Goal: Task Accomplishment & Management: Manage account settings

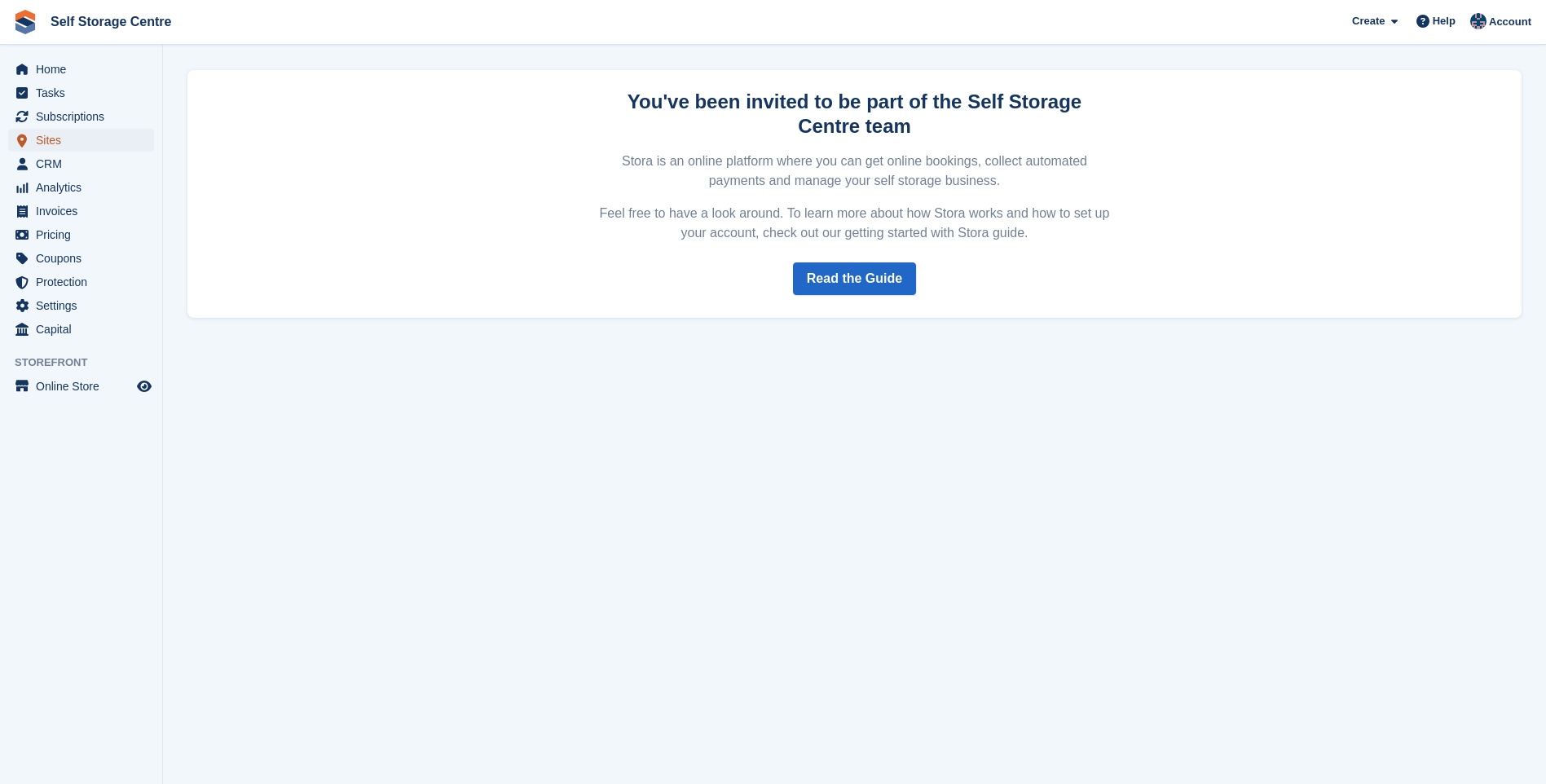
click at [70, 140] on span "Sites" at bounding box center [84, 140] width 98 height 23
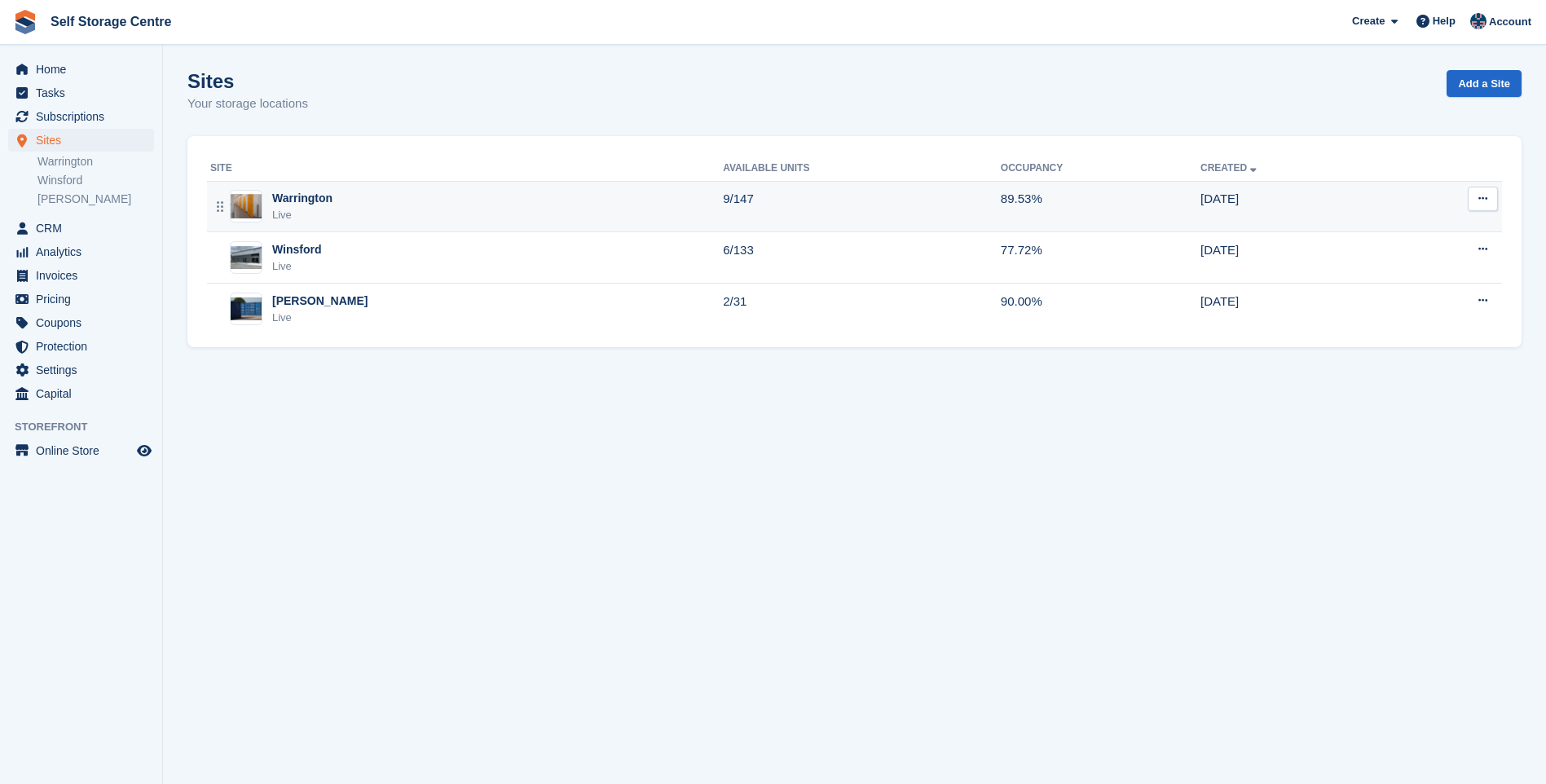
click at [357, 205] on div "Warrington Live" at bounding box center [467, 206] width 513 height 33
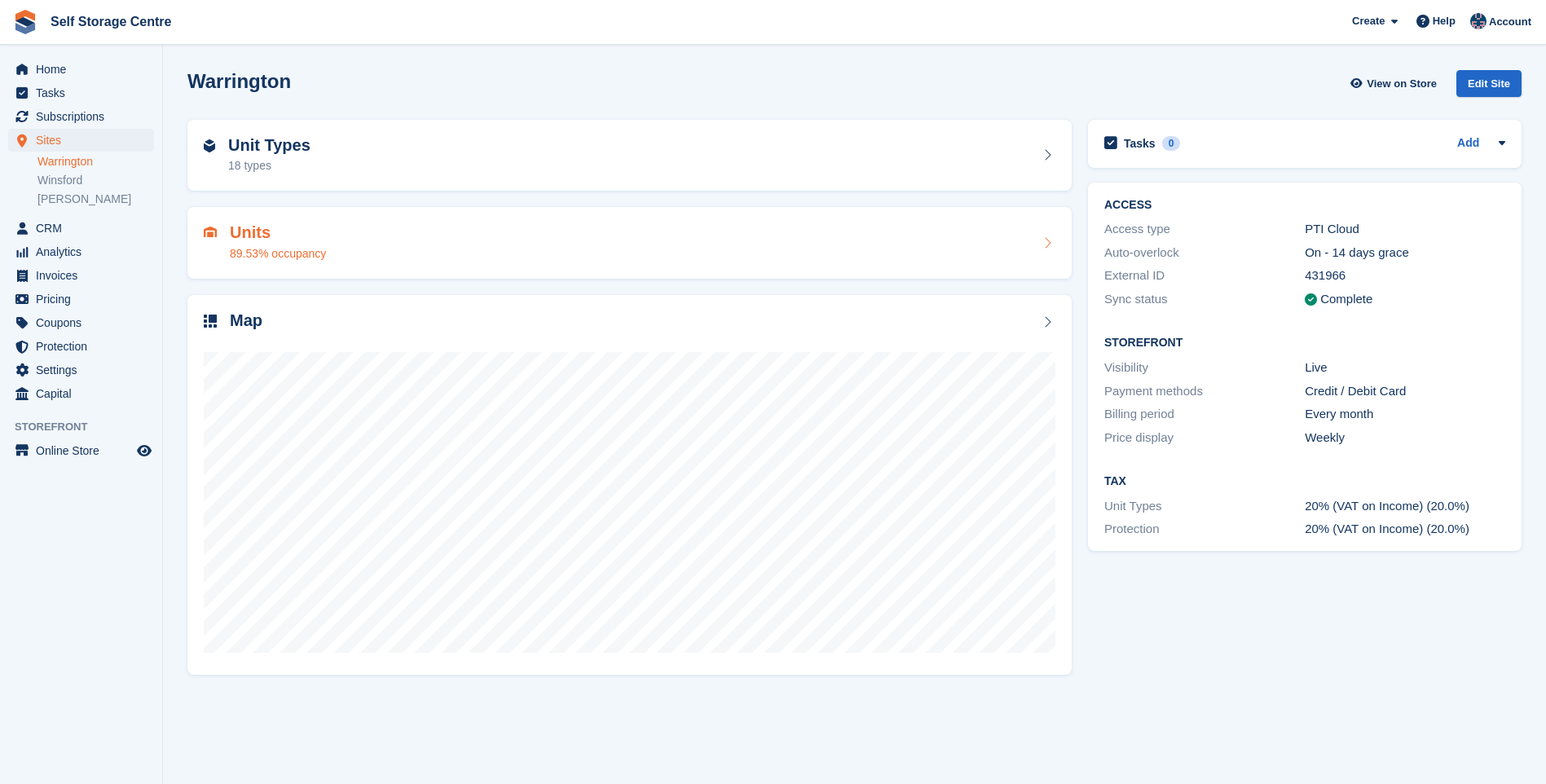
click at [302, 234] on h2 "Units" at bounding box center [278, 233] width 96 height 19
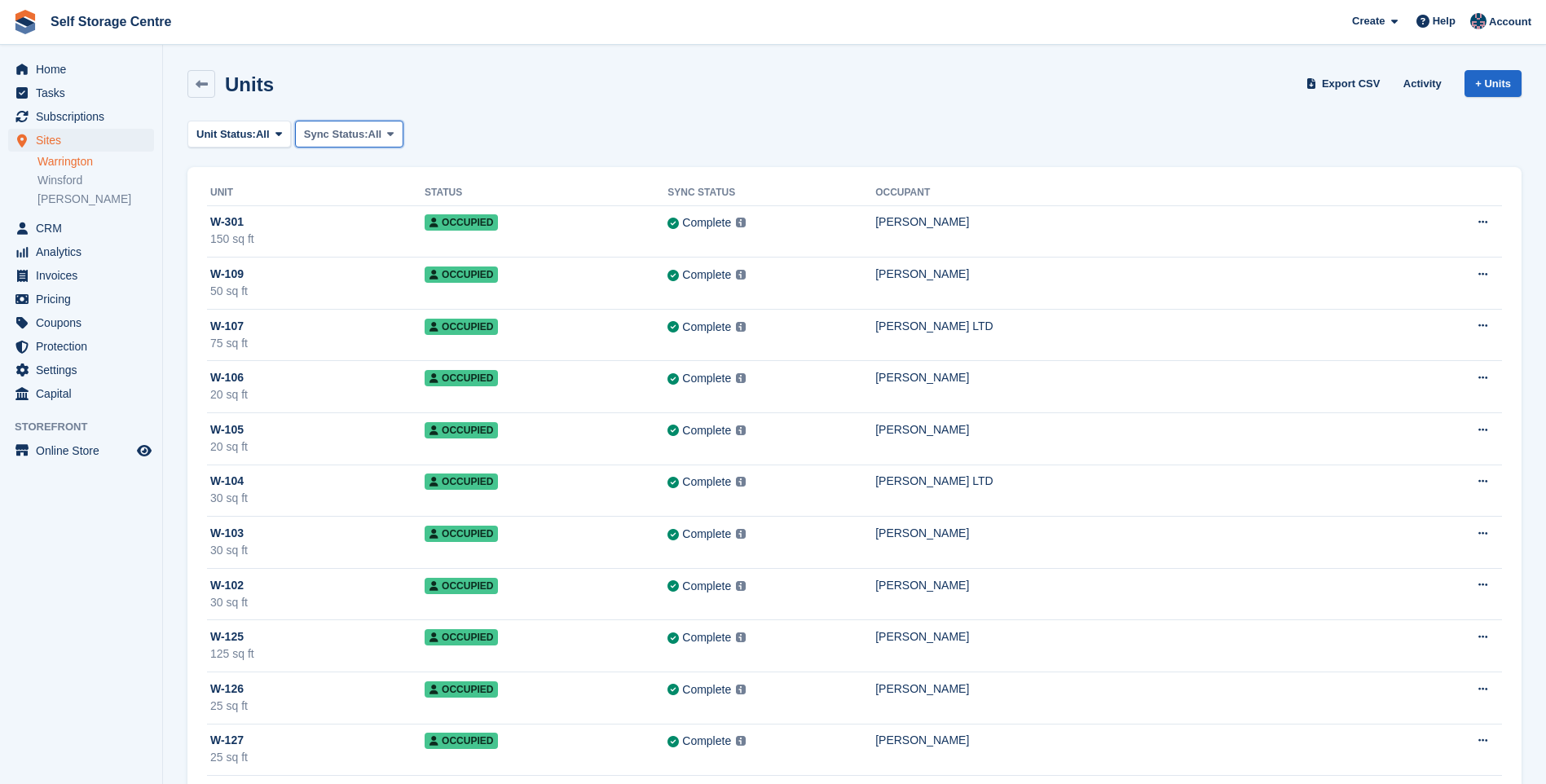
click at [337, 135] on span "Sync Status:" at bounding box center [337, 134] width 65 height 16
click at [251, 134] on span "Unit Status:" at bounding box center [227, 134] width 60 height 16
click at [265, 348] on link "Unavailable" at bounding box center [266, 349] width 141 height 29
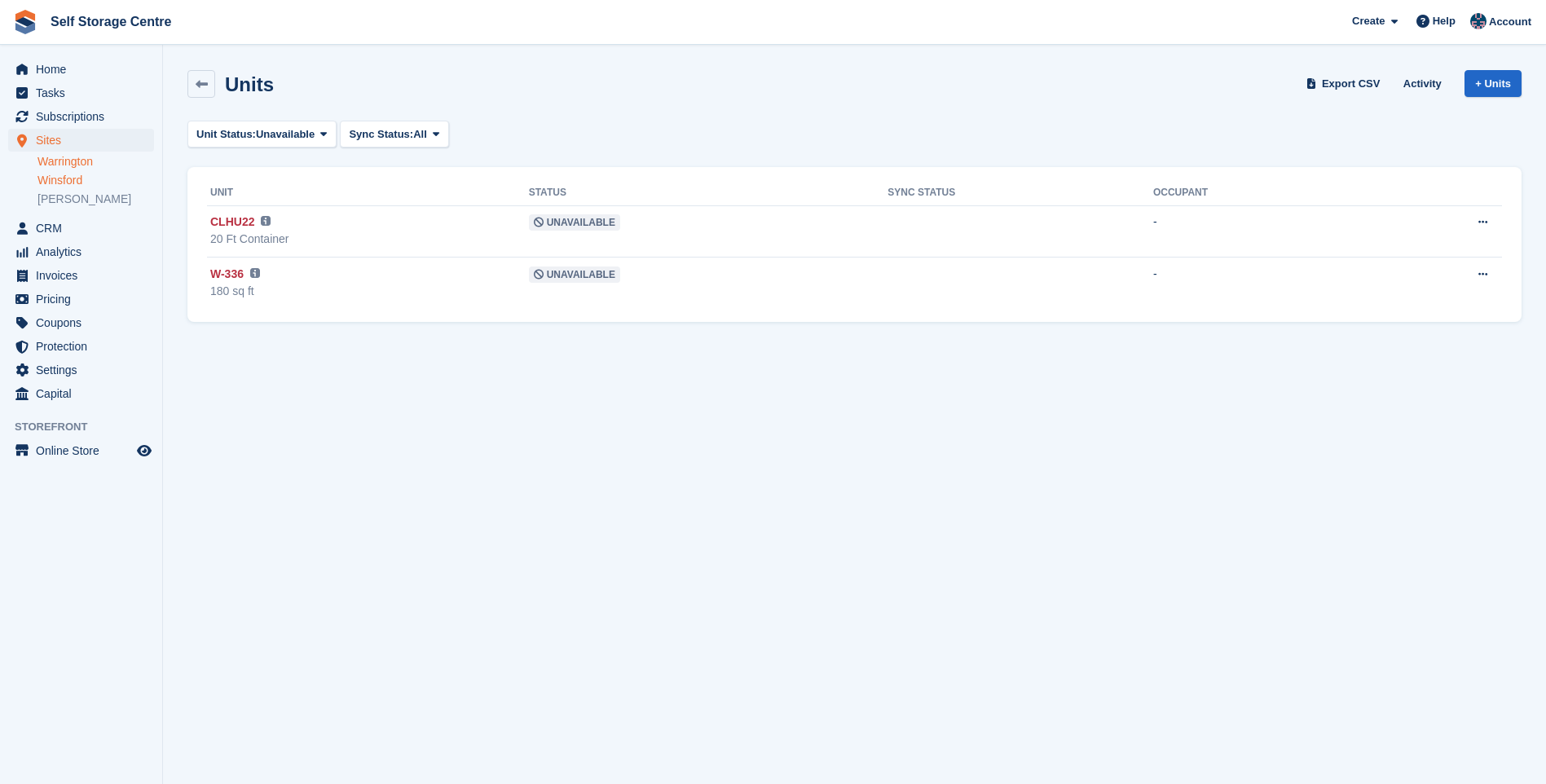
click at [82, 186] on link "Winsford" at bounding box center [95, 181] width 117 height 15
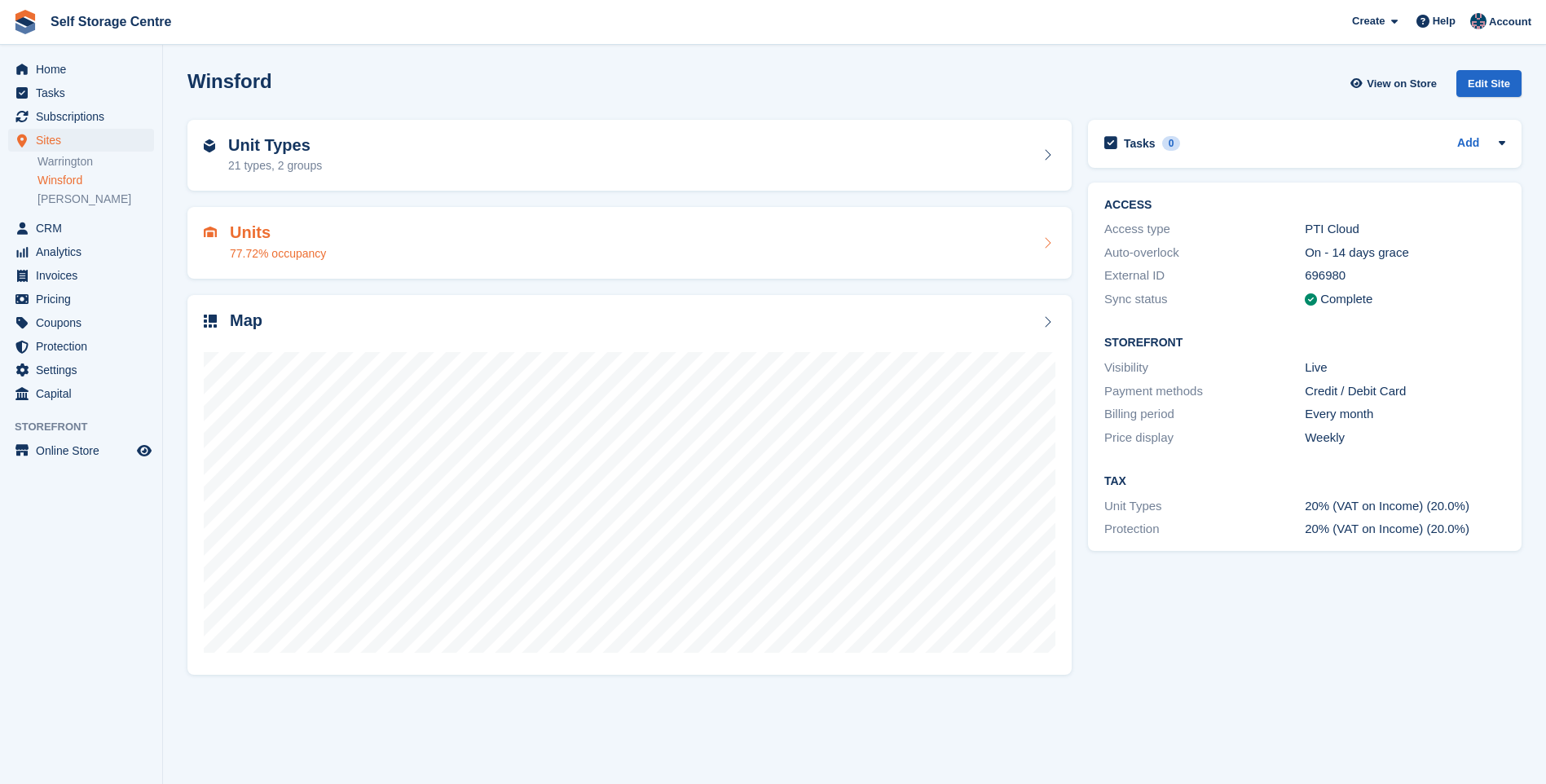
click at [280, 234] on h2 "Units" at bounding box center [278, 233] width 96 height 19
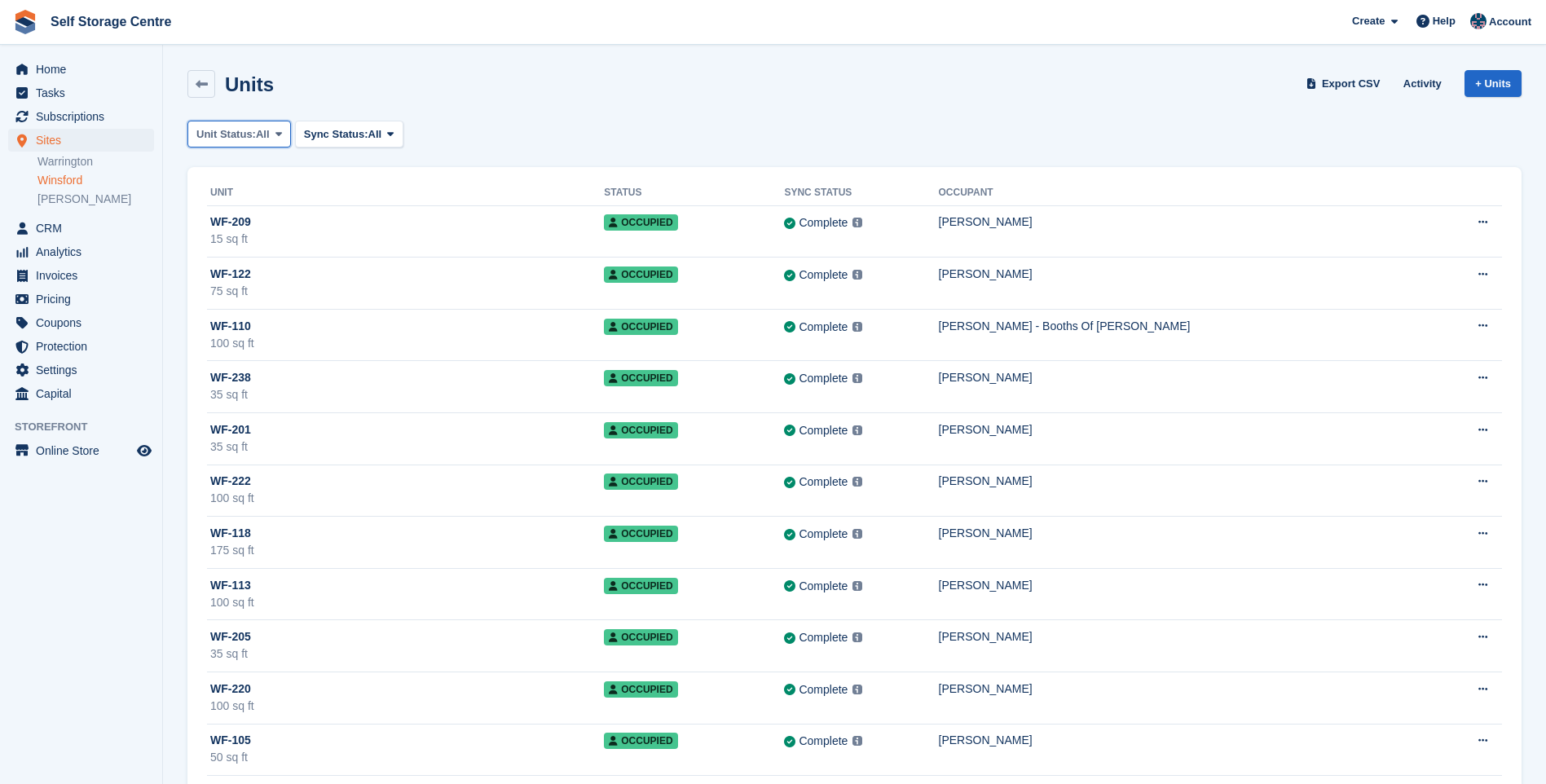
click at [274, 130] on span at bounding box center [278, 133] width 13 height 13
click at [260, 349] on link "Unavailable" at bounding box center [266, 349] width 141 height 29
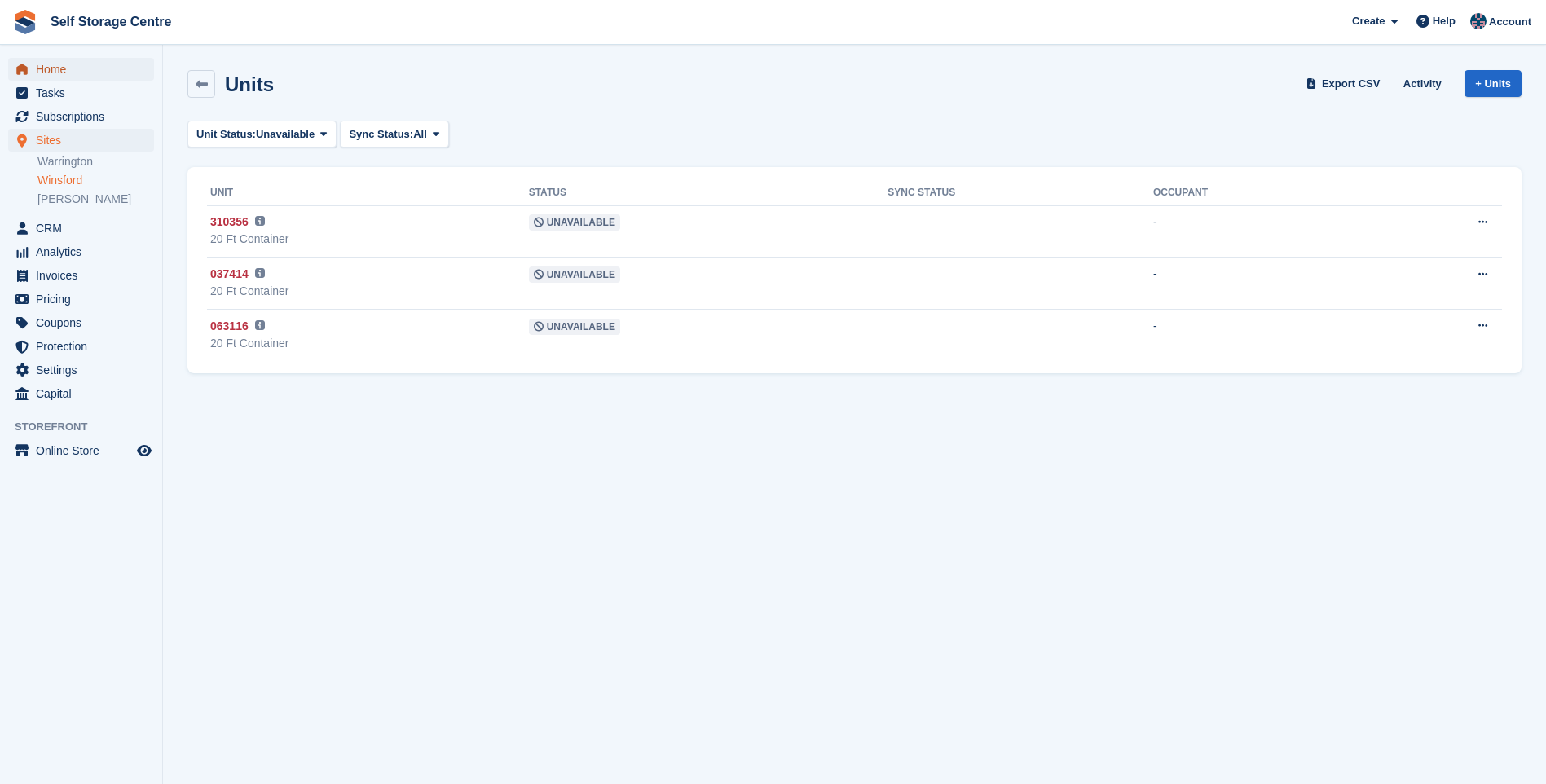
click at [78, 69] on span "Home" at bounding box center [84, 69] width 98 height 23
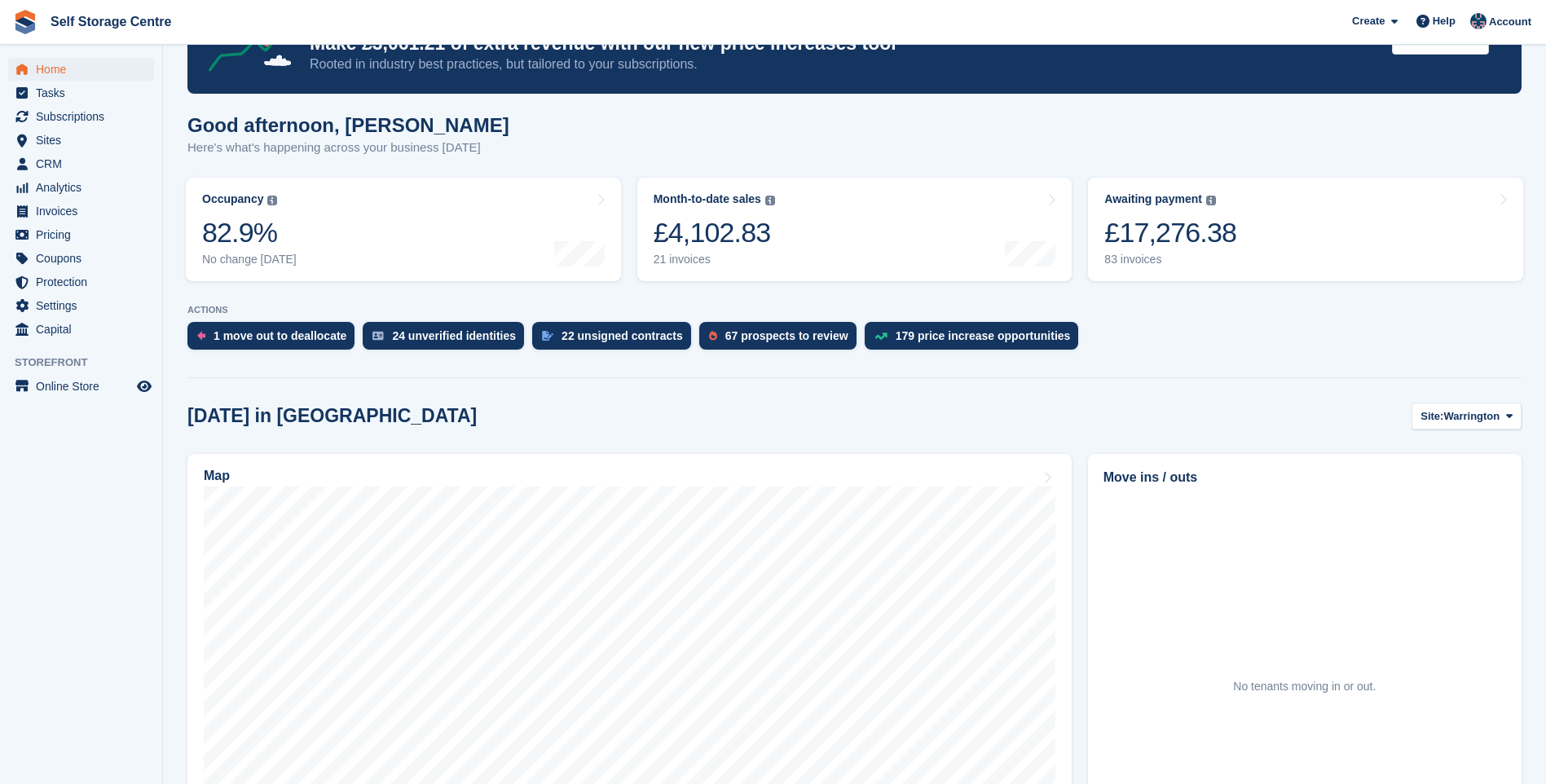
scroll to position [163, 0]
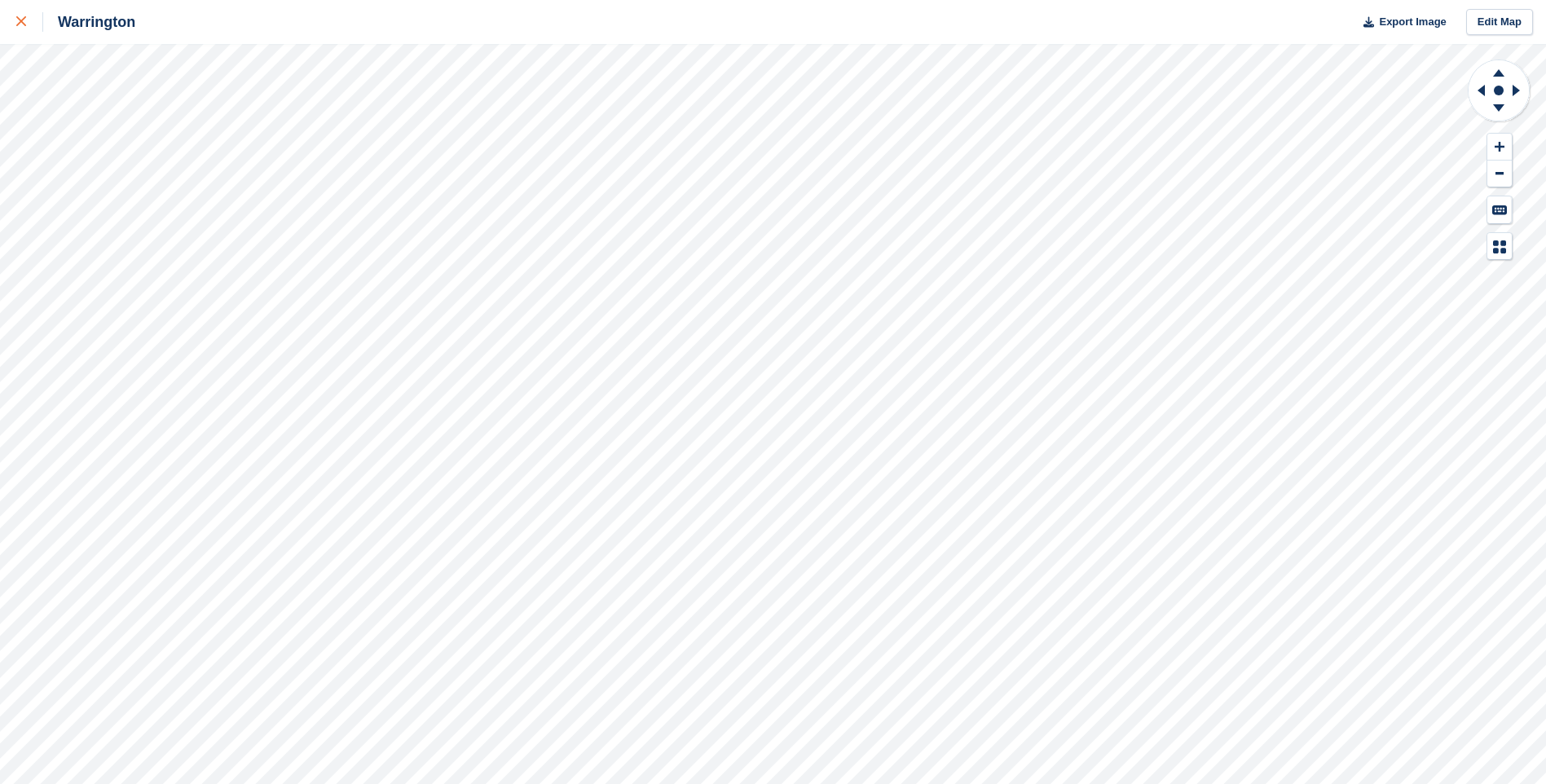
click at [28, 26] on div at bounding box center [30, 21] width 27 height 20
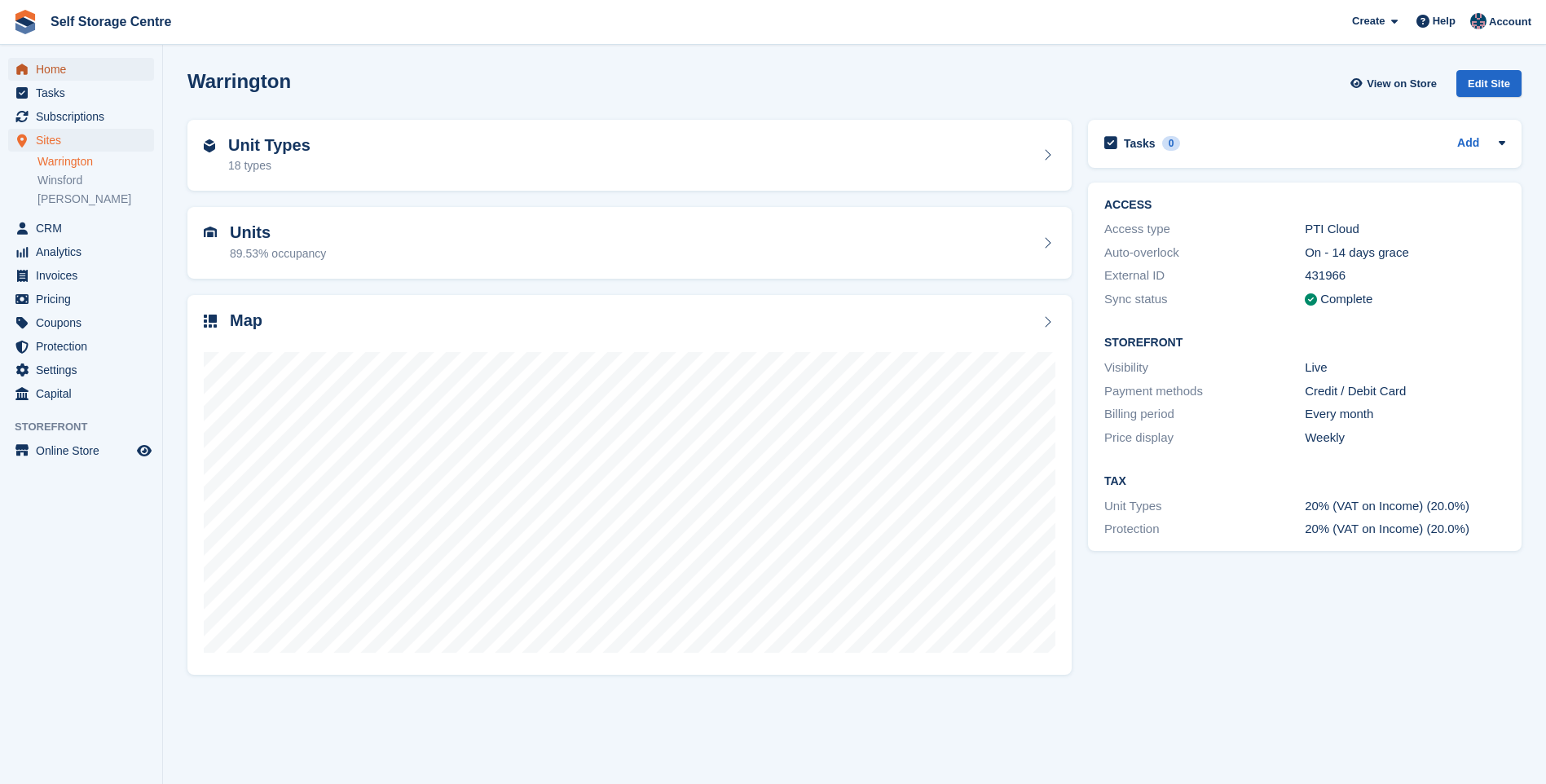
click at [58, 67] on span "Home" at bounding box center [84, 69] width 98 height 23
